Goal: Information Seeking & Learning: Learn about a topic

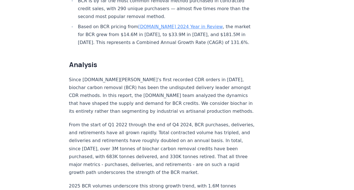
scroll to position [394, 0]
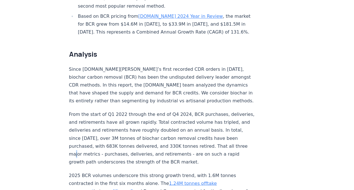
click at [108, 132] on p "From the start of Q1 2022 through the end of Q4 2024, BCR purchases, deliveries…" at bounding box center [162, 137] width 186 height 55
drag, startPoint x: 108, startPoint y: 132, endPoint x: 95, endPoint y: 124, distance: 15.3
click at [95, 124] on p "From the start of Q1 2022 through the end of Q4 2024, BCR purchases, deliveries…" at bounding box center [162, 137] width 186 height 55
click at [121, 120] on p "From the start of Q1 2022 through the end of Q4 2024, BCR purchases, deliveries…" at bounding box center [162, 137] width 186 height 55
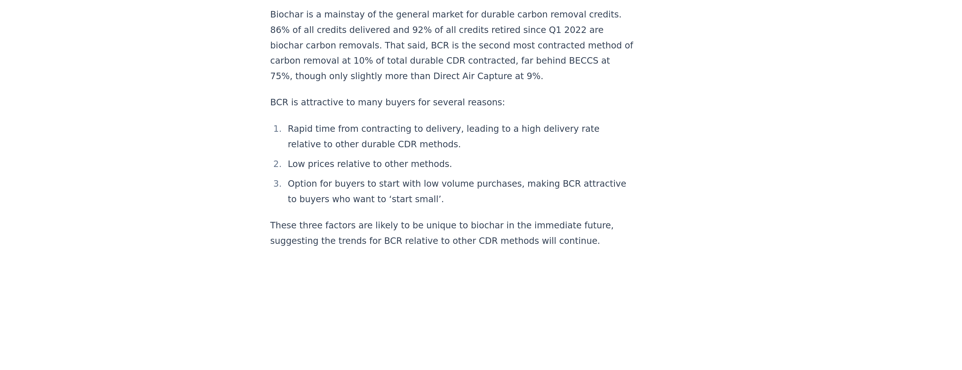
scroll to position [732, 0]
